Goal: Task Accomplishment & Management: Manage account settings

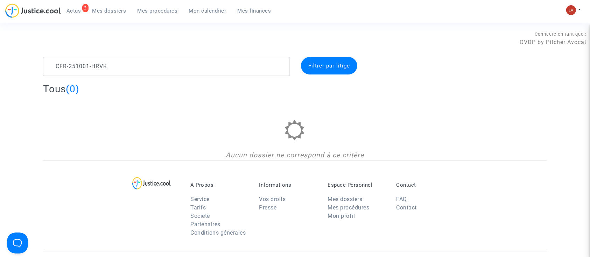
type textarea "CFR-251001-HRVK"
click at [572, 1] on nav "2 Actus Mes dossiers Mes procédures Mon calendrier Mes finances Mon profil Chan…" at bounding box center [295, 11] width 590 height 23
click at [571, 5] on img at bounding box center [571, 10] width 10 height 10
click at [547, 35] on link "Changer de compte" at bounding box center [545, 35] width 71 height 11
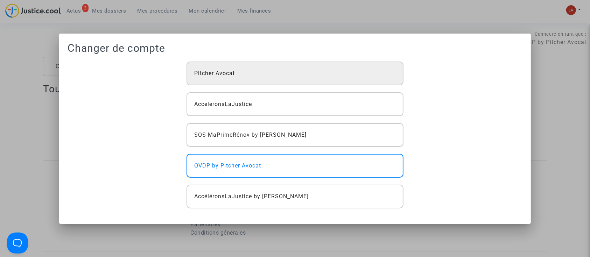
click at [250, 78] on div "Pitcher Avocat" at bounding box center [295, 74] width 217 height 24
